Goal: Check status: Check status

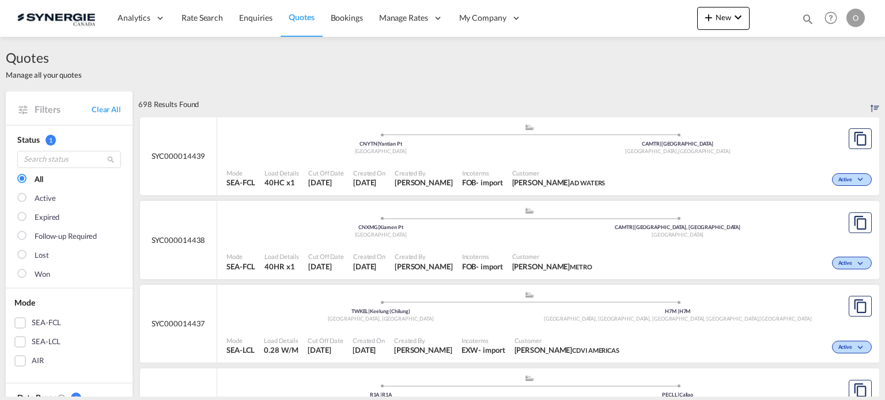
click at [806, 16] on md-icon "icon-magnify" at bounding box center [807, 19] width 13 height 13
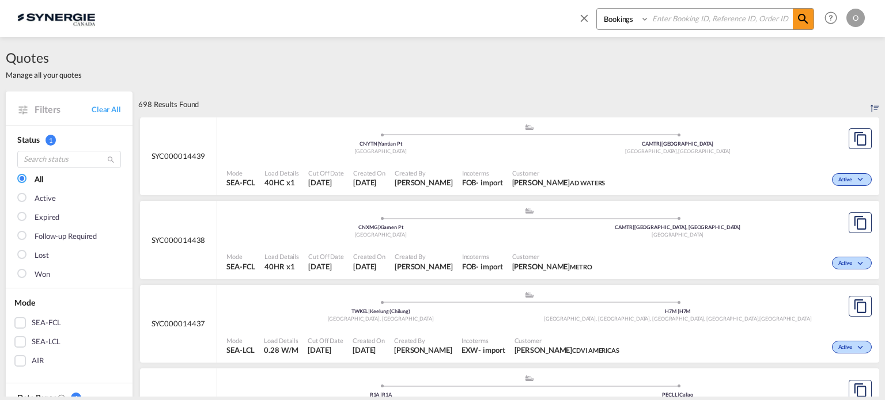
click at [615, 19] on select "Bookings Quotes Enquiries" at bounding box center [624, 19] width 55 height 21
select select "Quotes"
click at [597, 9] on select "Bookings Quotes Enquiries" at bounding box center [624, 19] width 55 height 21
click at [672, 20] on input at bounding box center [720, 19] width 143 height 20
paste input "SYC000013359"
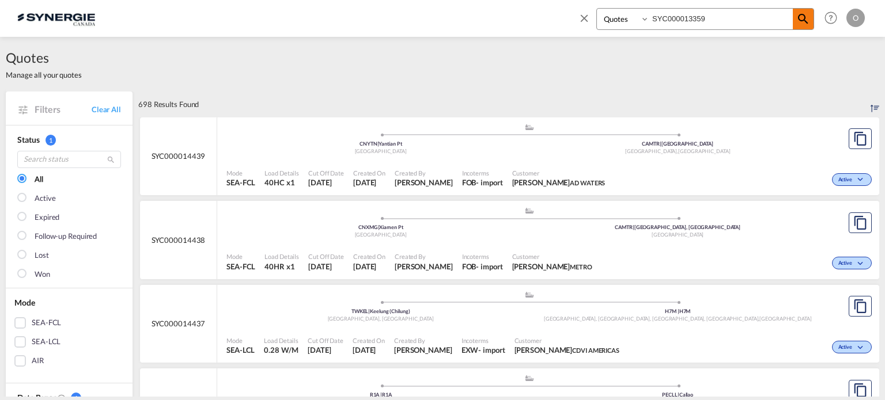
type input "SYC000013359"
click at [799, 15] on md-icon "icon-magnify" at bounding box center [803, 19] width 14 height 14
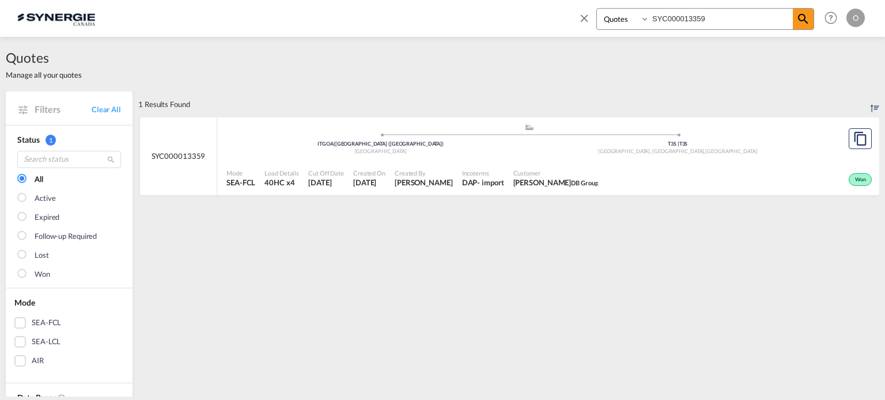
click at [477, 179] on div "- import" at bounding box center [490, 182] width 27 height 10
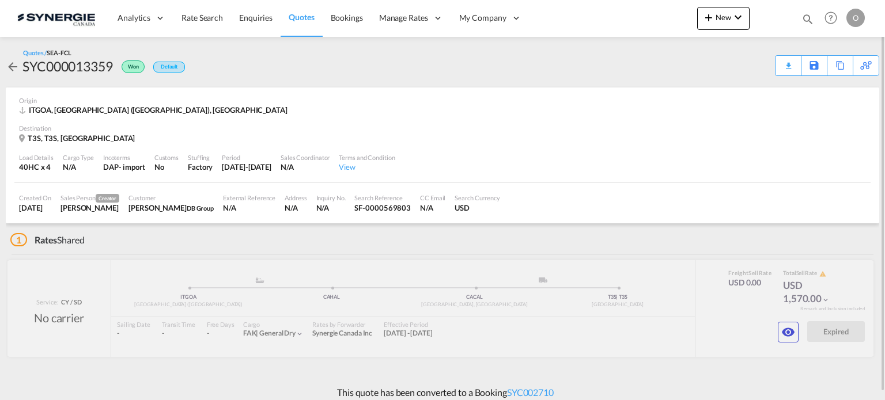
scroll to position [7, 0]
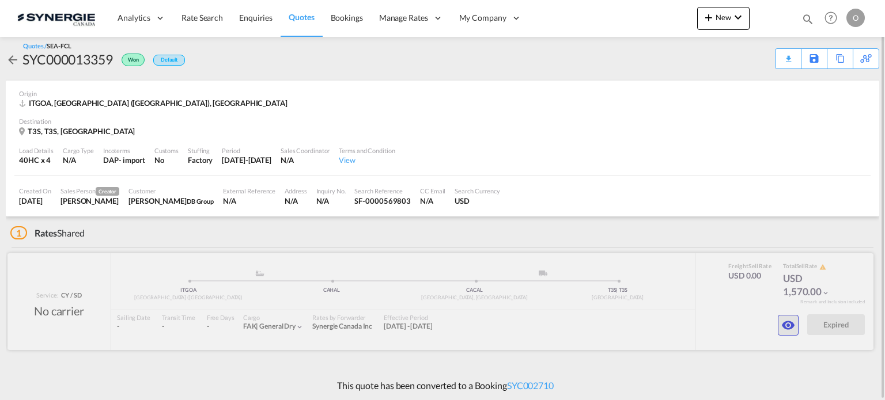
click at [789, 323] on md-icon "icon-eye" at bounding box center [788, 326] width 14 height 14
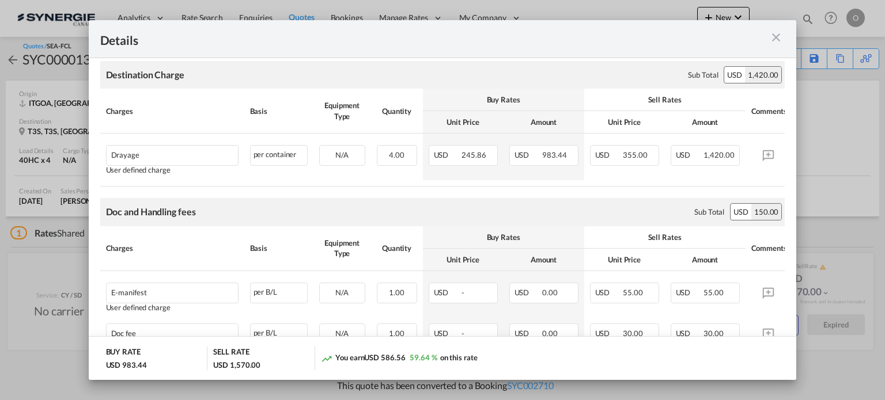
scroll to position [288, 0]
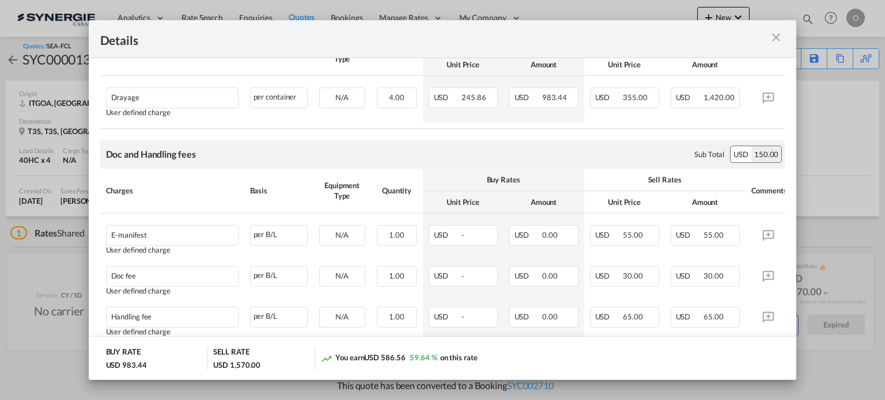
click at [774, 39] on md-icon "icon-close m-3 fg-AAA8AD cursor" at bounding box center [776, 38] width 14 height 14
